Goal: Entertainment & Leisure: Browse casually

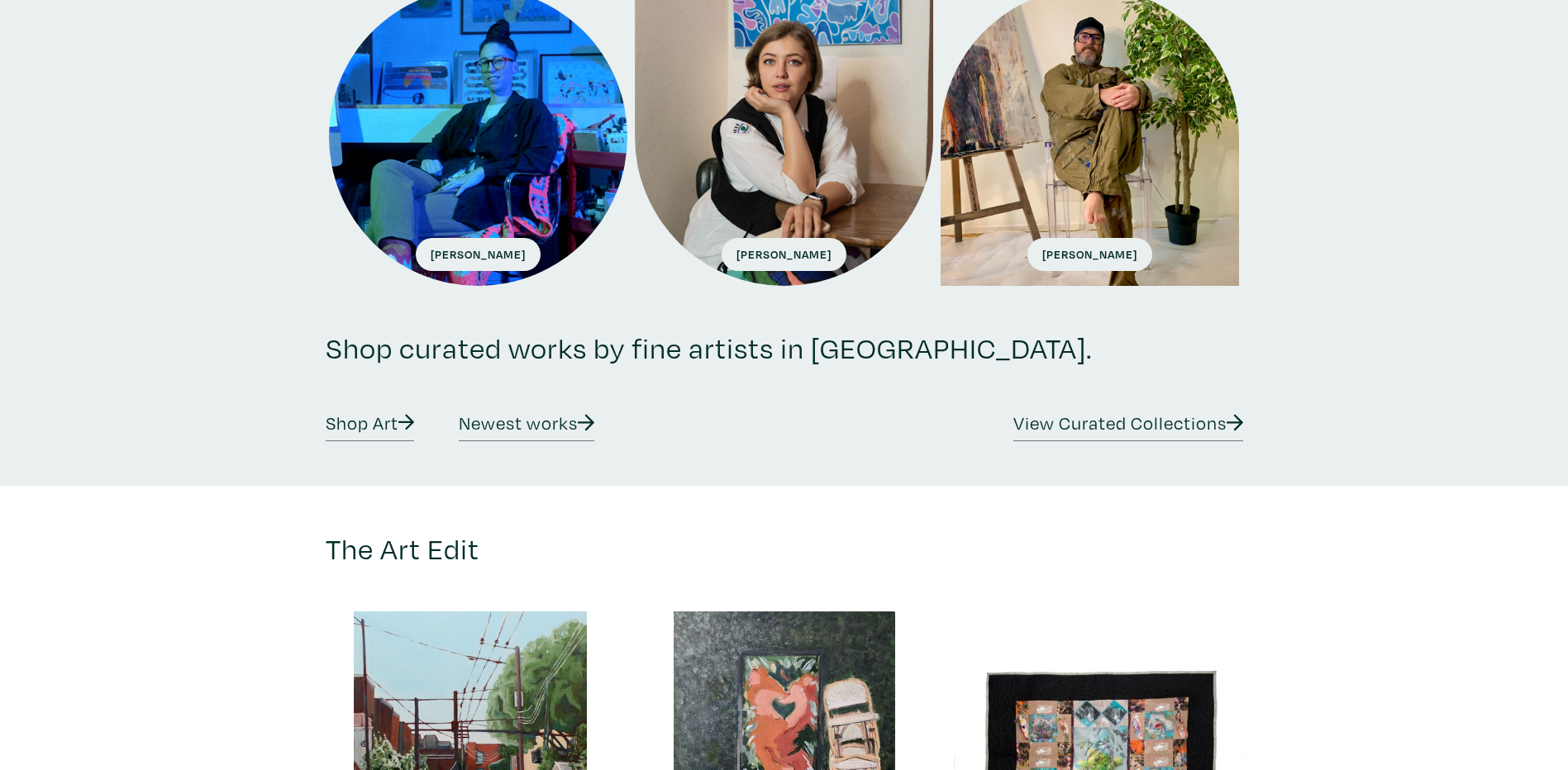
scroll to position [165, 0]
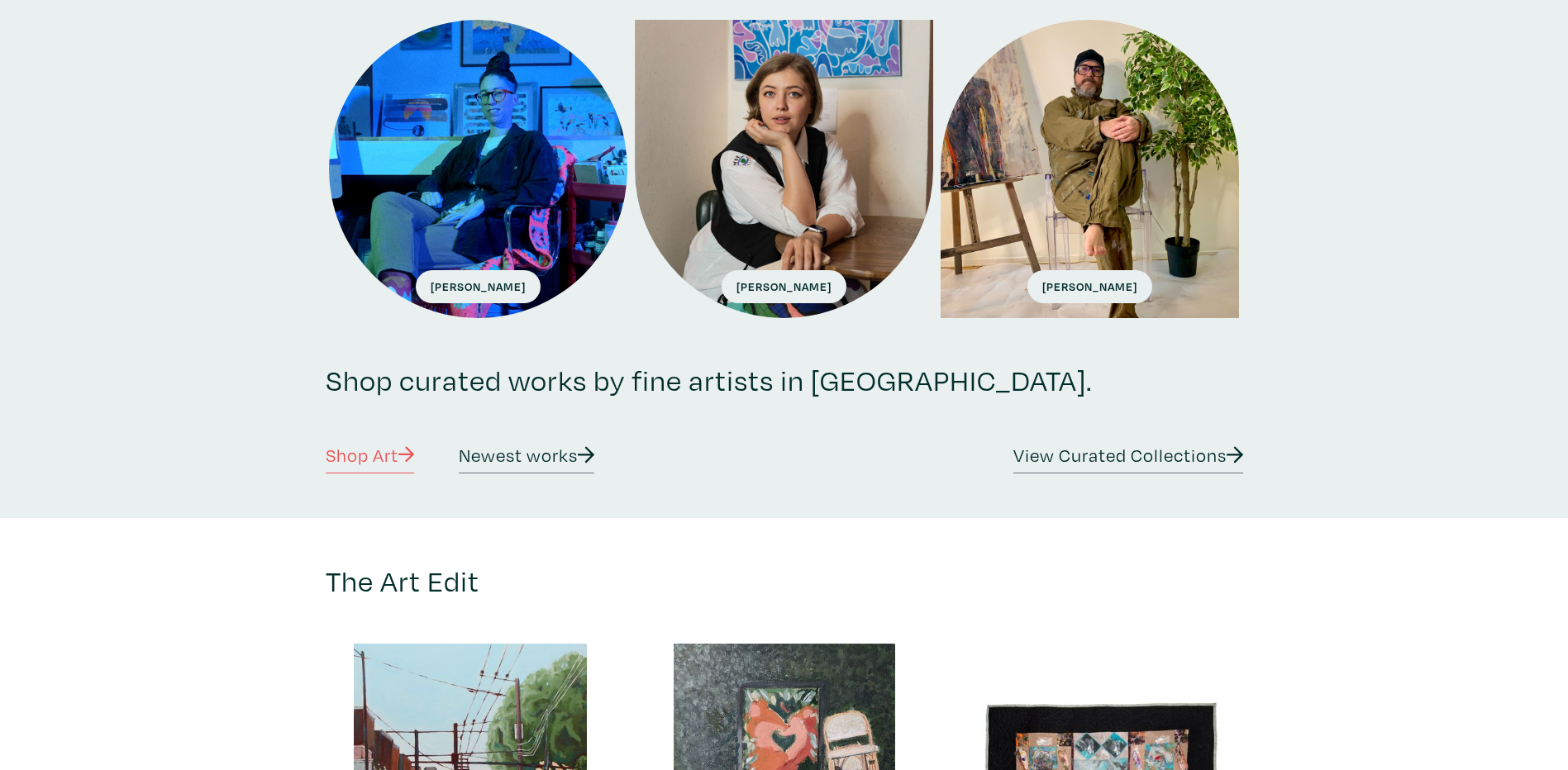
click at [350, 456] on link "Shop Art" at bounding box center [370, 457] width 89 height 32
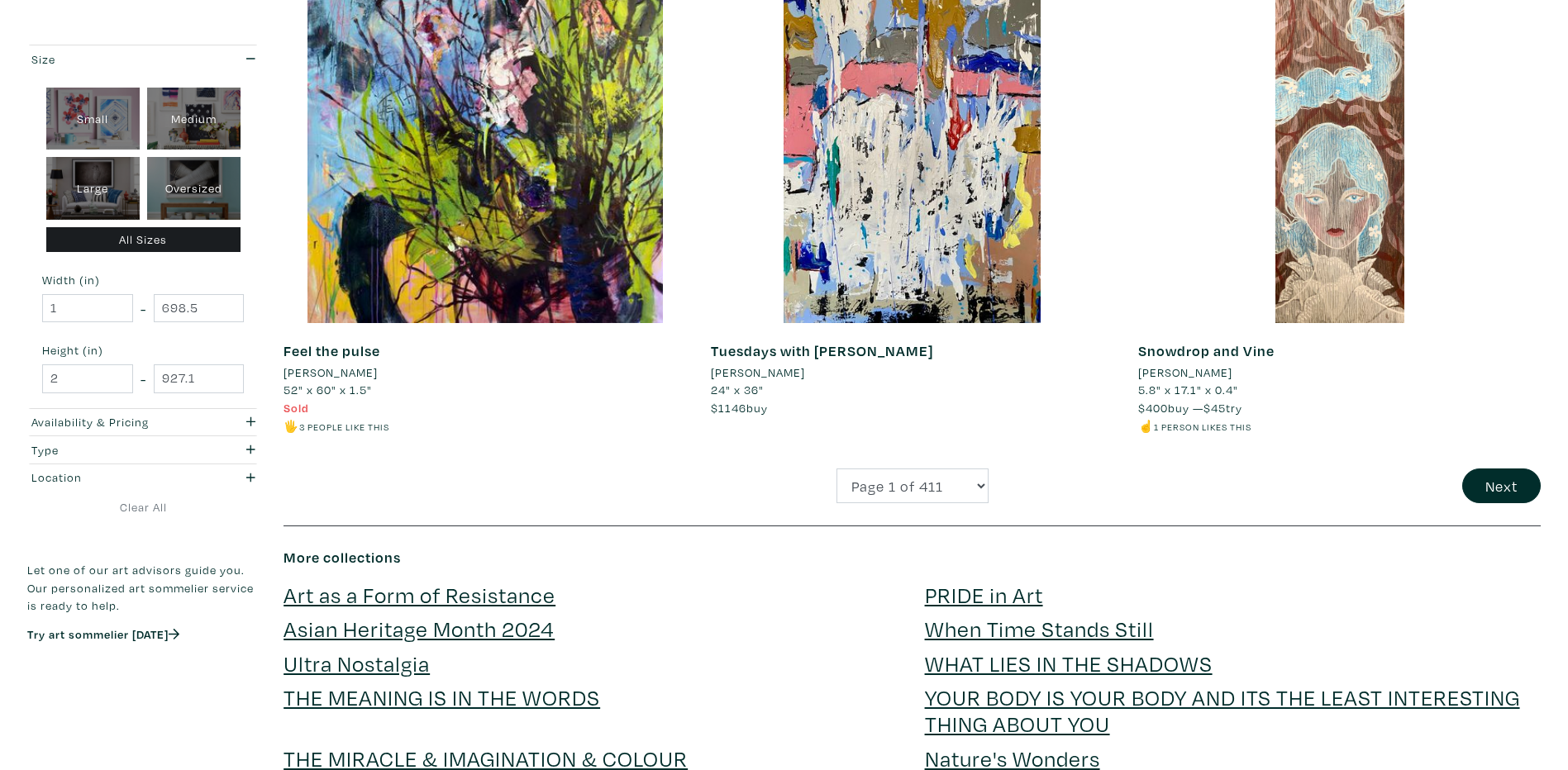
scroll to position [4213, 0]
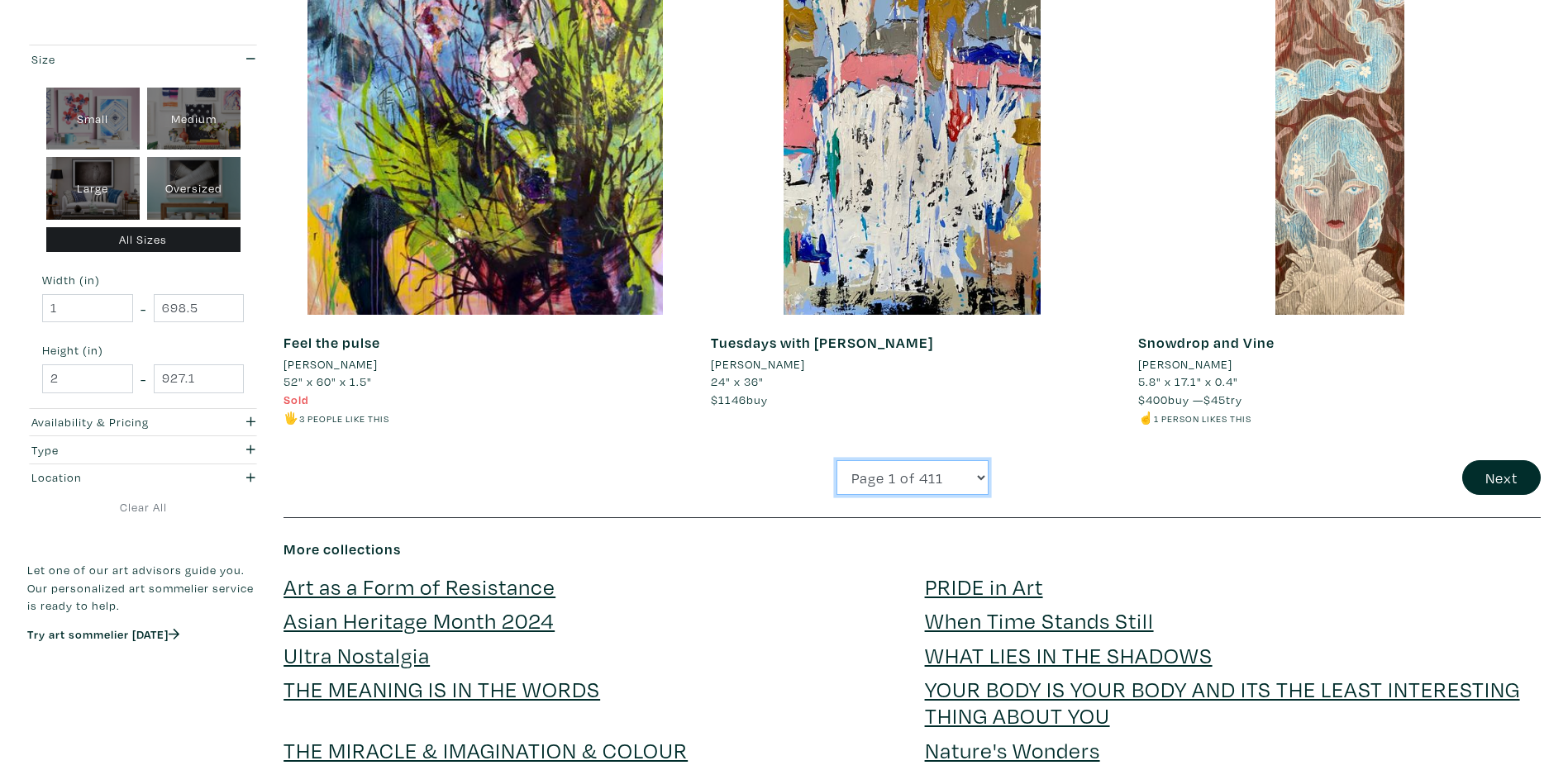
click at [967, 477] on select "Page 1 of 411 Page 2 of 411 Page 3 of 411 Page 4 of 411 Page 5 of 411 Page 6 of…" at bounding box center [912, 478] width 152 height 36
click at [1526, 485] on button "Next" at bounding box center [1501, 478] width 79 height 36
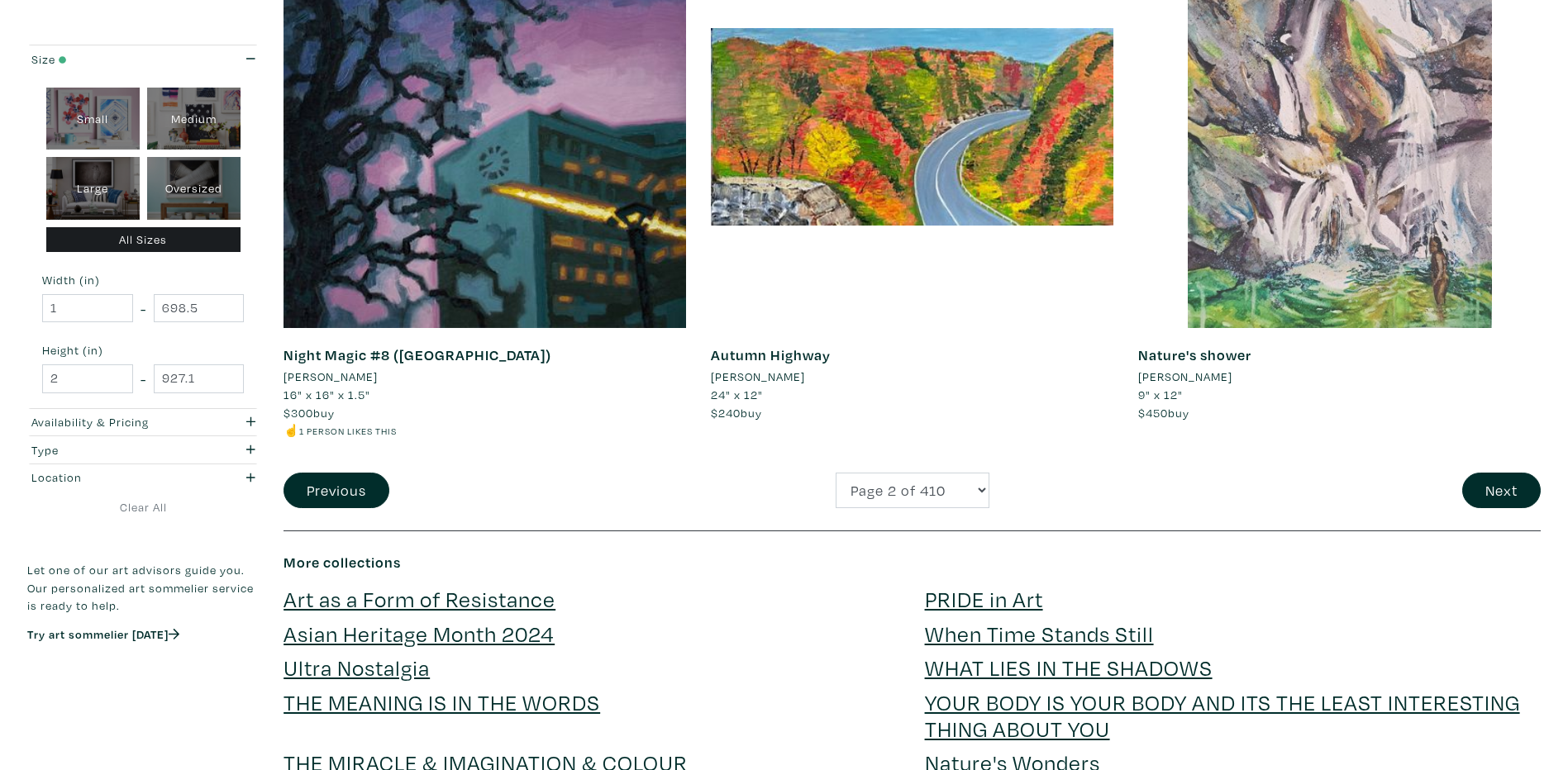
scroll to position [4296, 0]
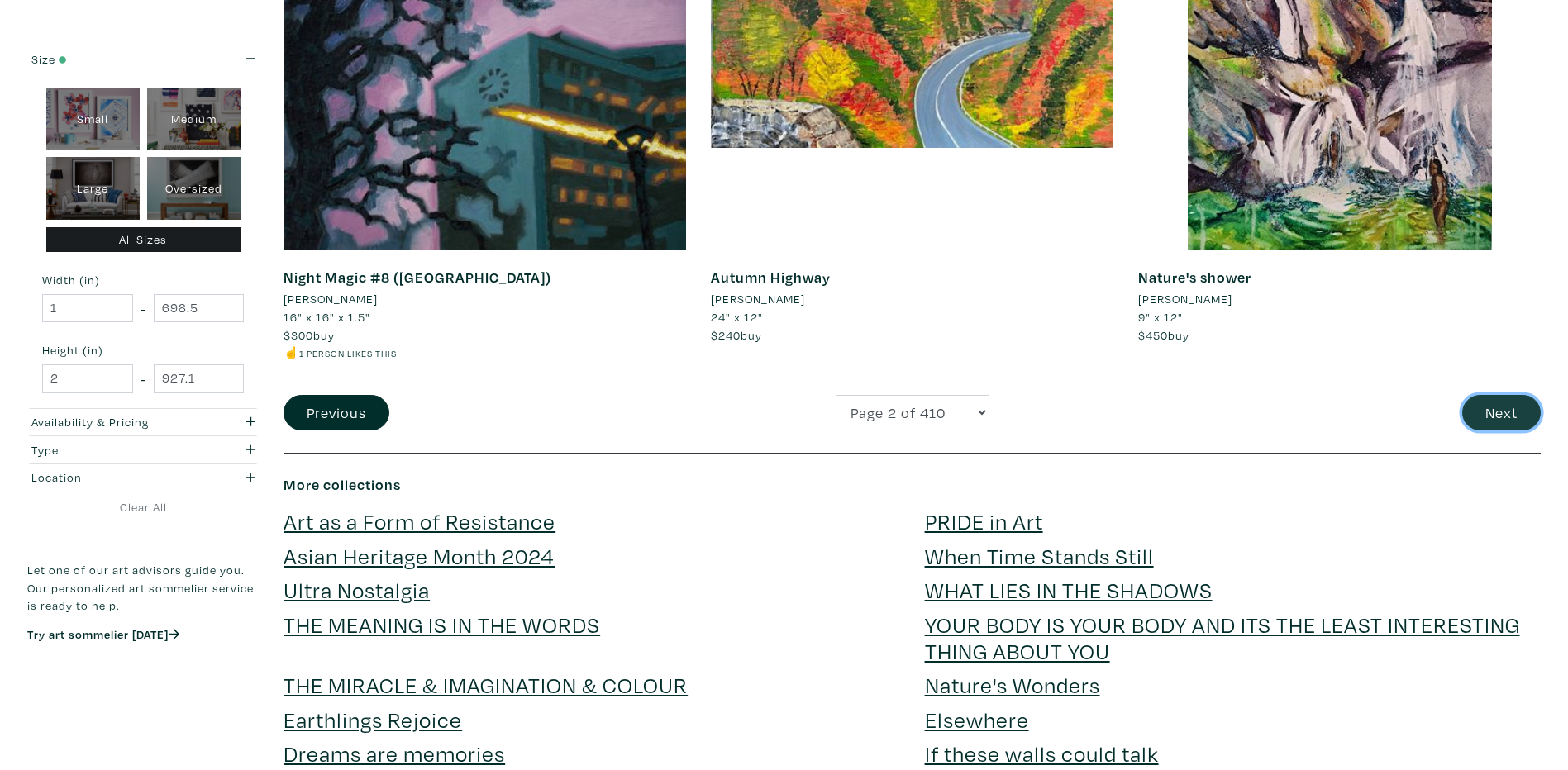
click at [1512, 406] on button "Next" at bounding box center [1501, 413] width 79 height 36
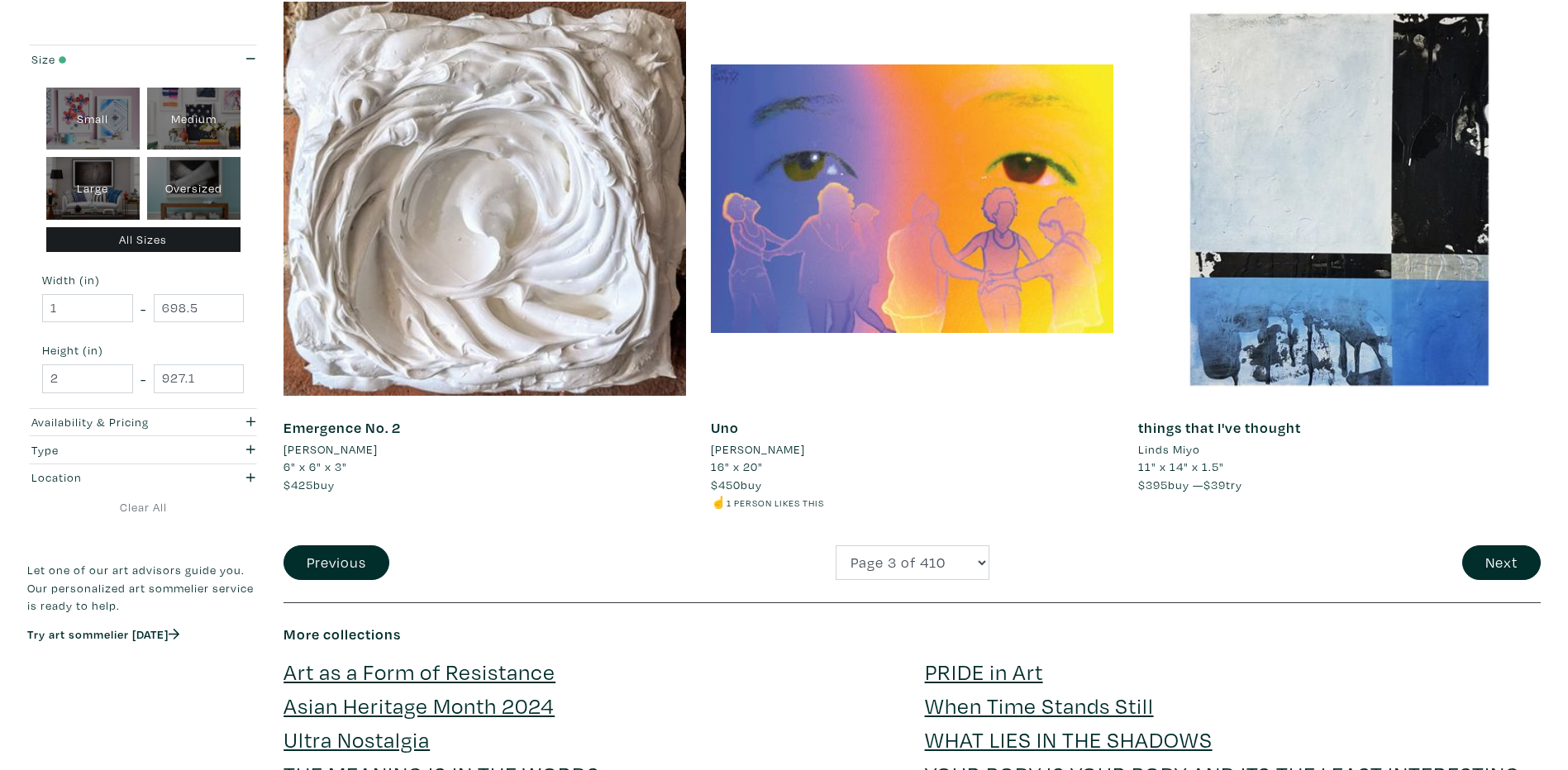
scroll to position [4378, 0]
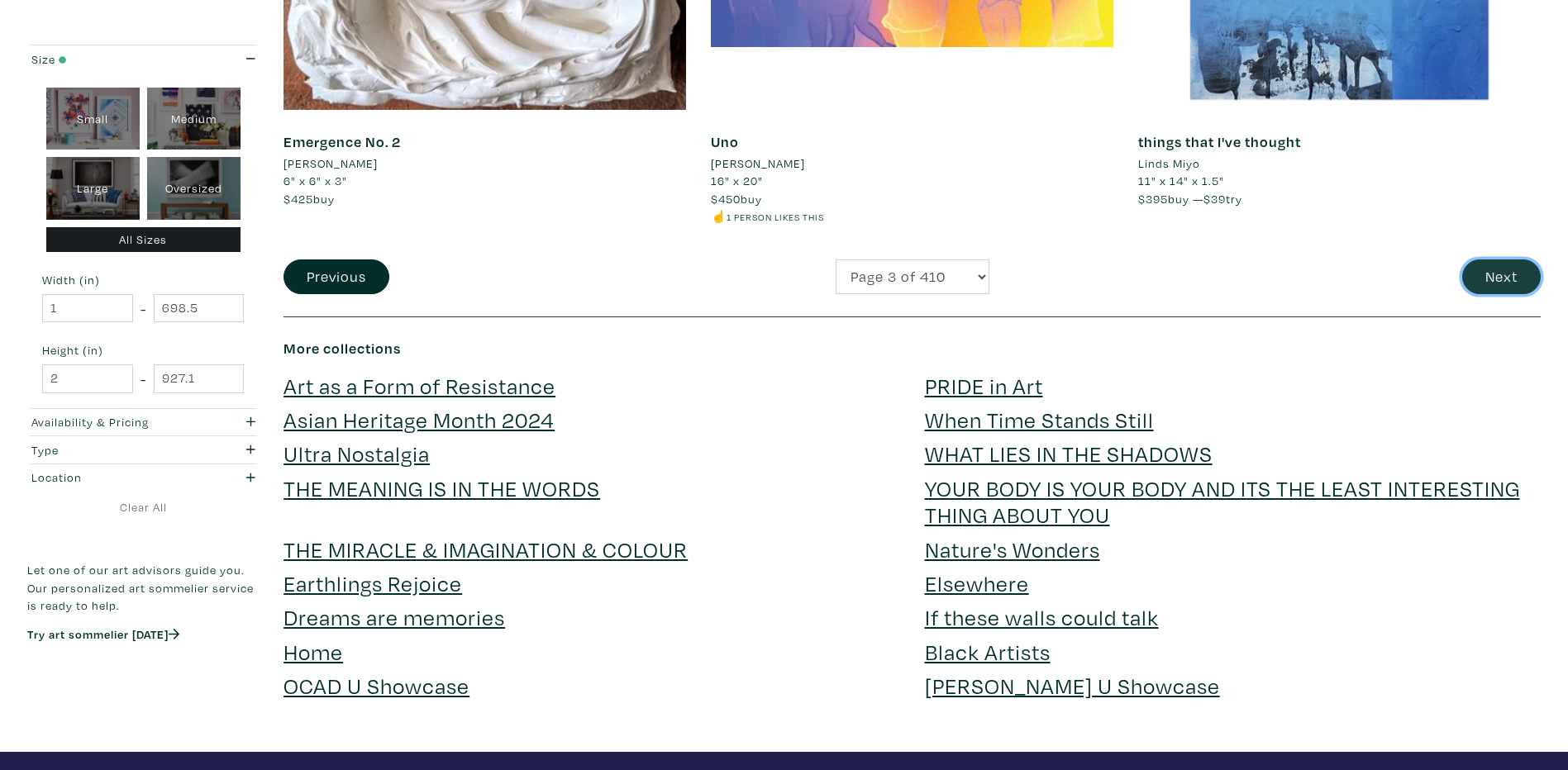
click at [1477, 285] on button "Next" at bounding box center [1501, 278] width 79 height 36
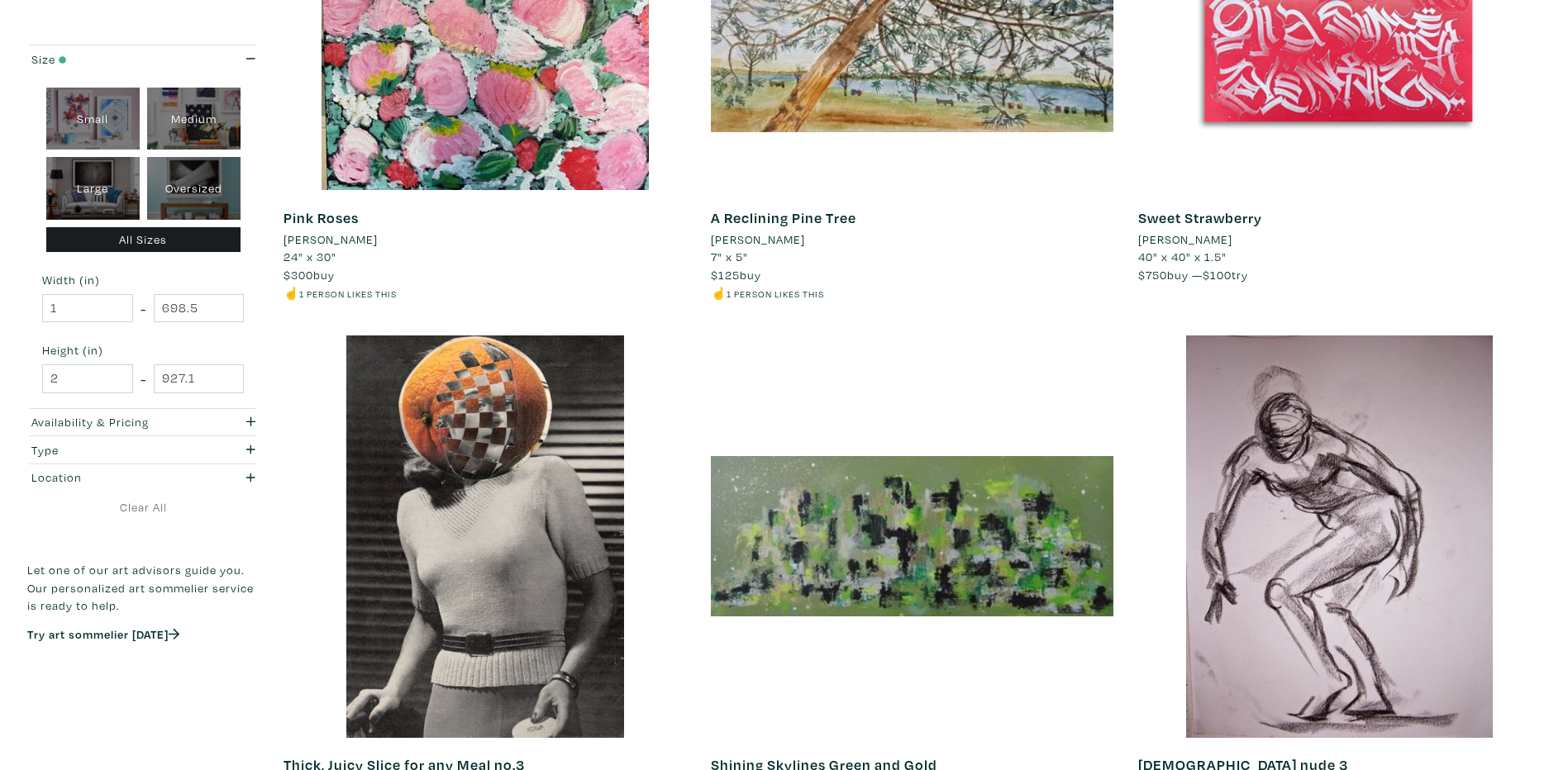
scroll to position [1652, 0]
